Goal: Transaction & Acquisition: Purchase product/service

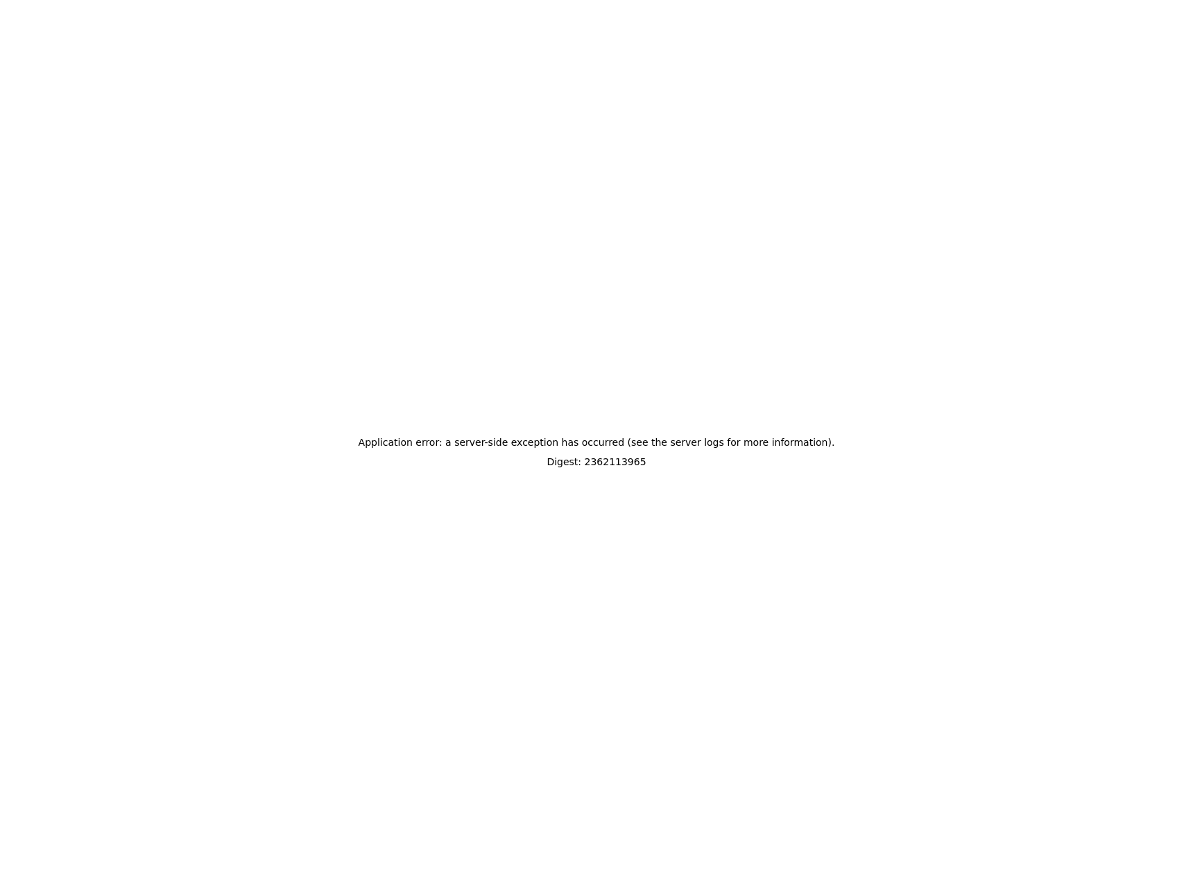
click at [665, 345] on div "Application error: a server-side exception has occurred (see the server logs fo…" at bounding box center [597, 452] width 1182 height 893
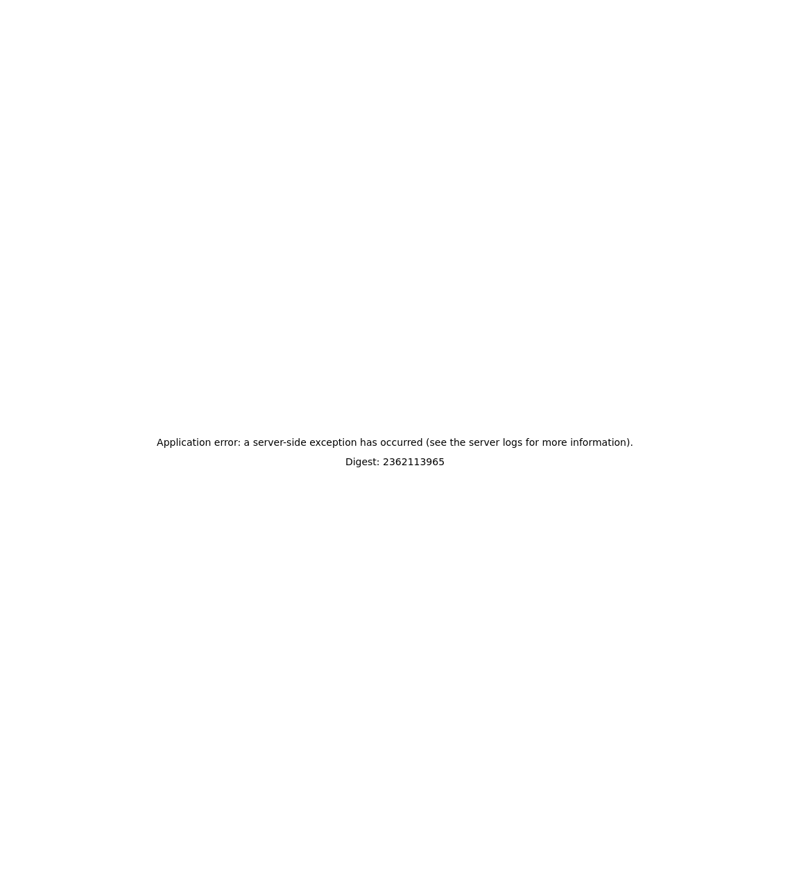
click at [632, 181] on div "Application error: a server-side exception has occurred (see the server logs fo…" at bounding box center [395, 452] width 779 height 893
